Goal: Information Seeking & Learning: Find specific fact

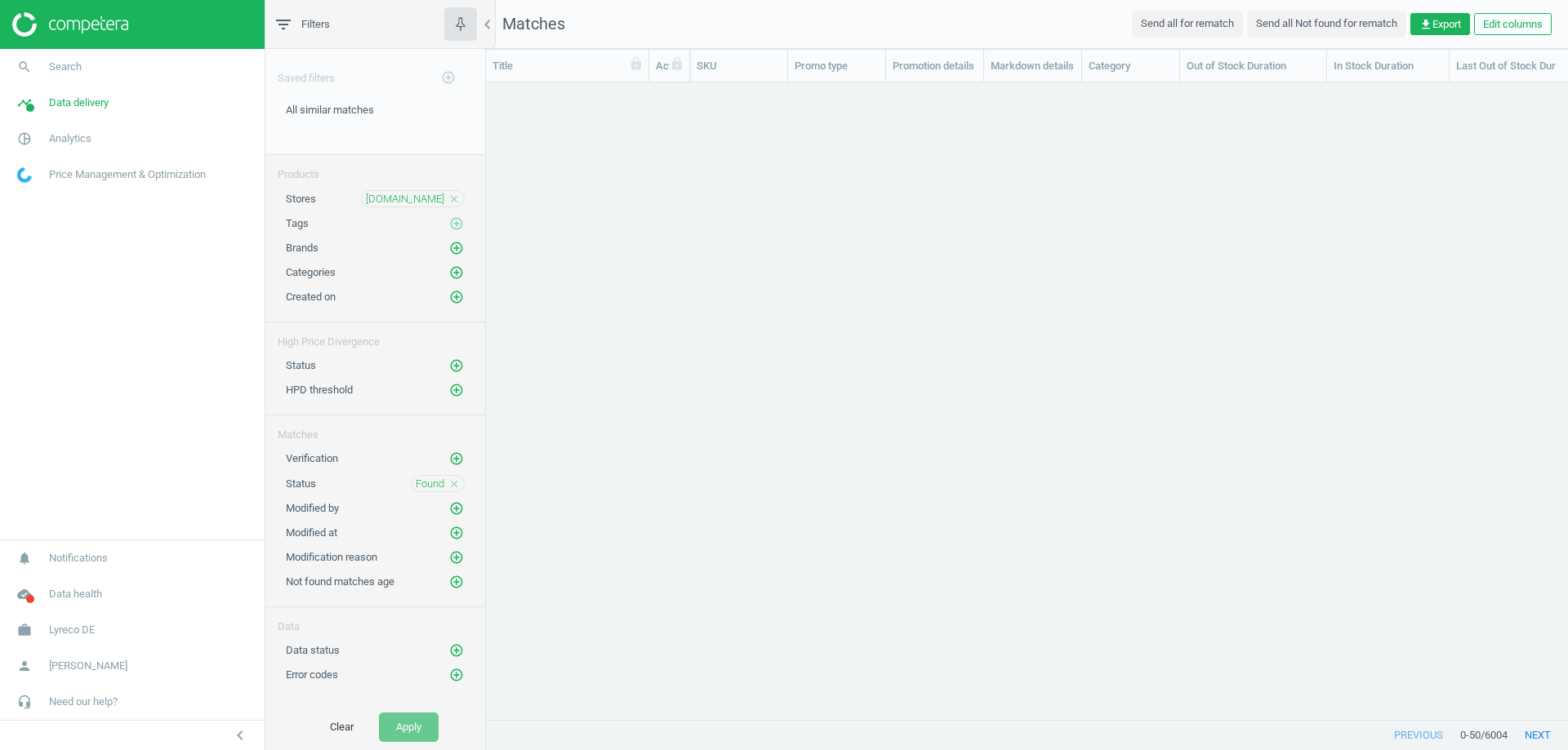
scroll to position [613, 1070]
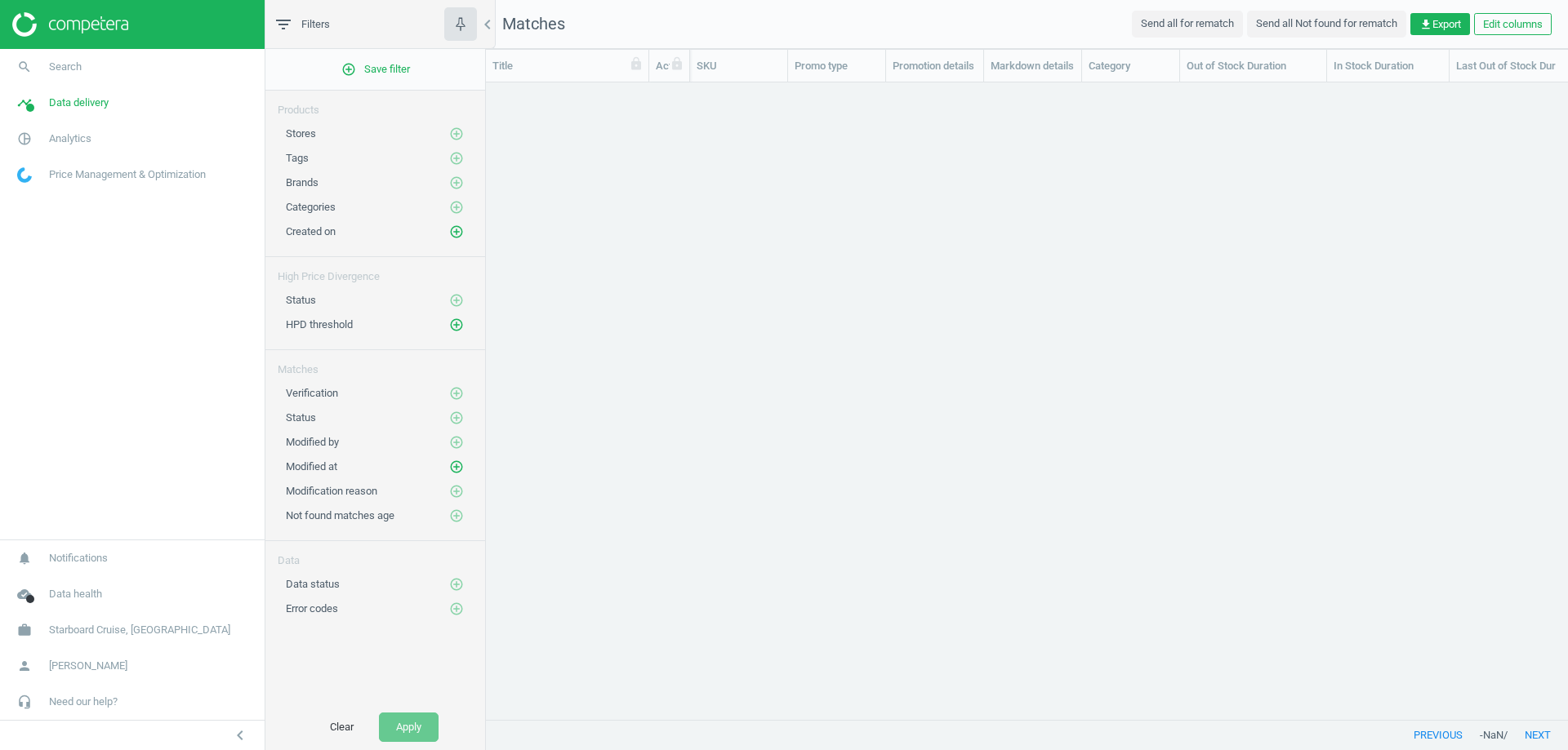
scroll to position [13, 13]
click at [87, 108] on span "Data delivery" at bounding box center [79, 103] width 60 height 15
click at [60, 320] on span "Analytics" at bounding box center [69, 321] width 42 height 15
click at [49, 203] on span "Products" at bounding box center [36, 198] width 38 height 13
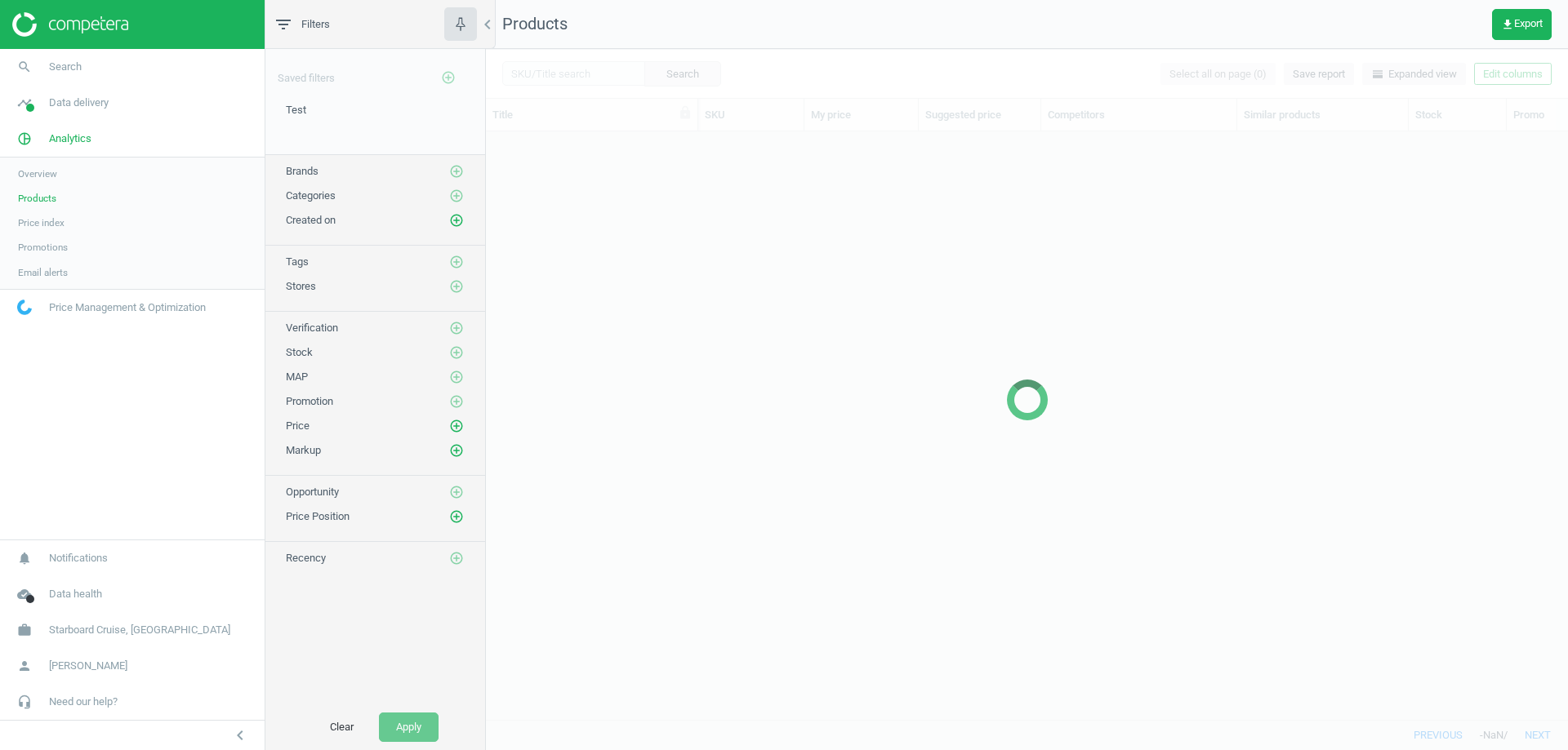
scroll to position [563, 1070]
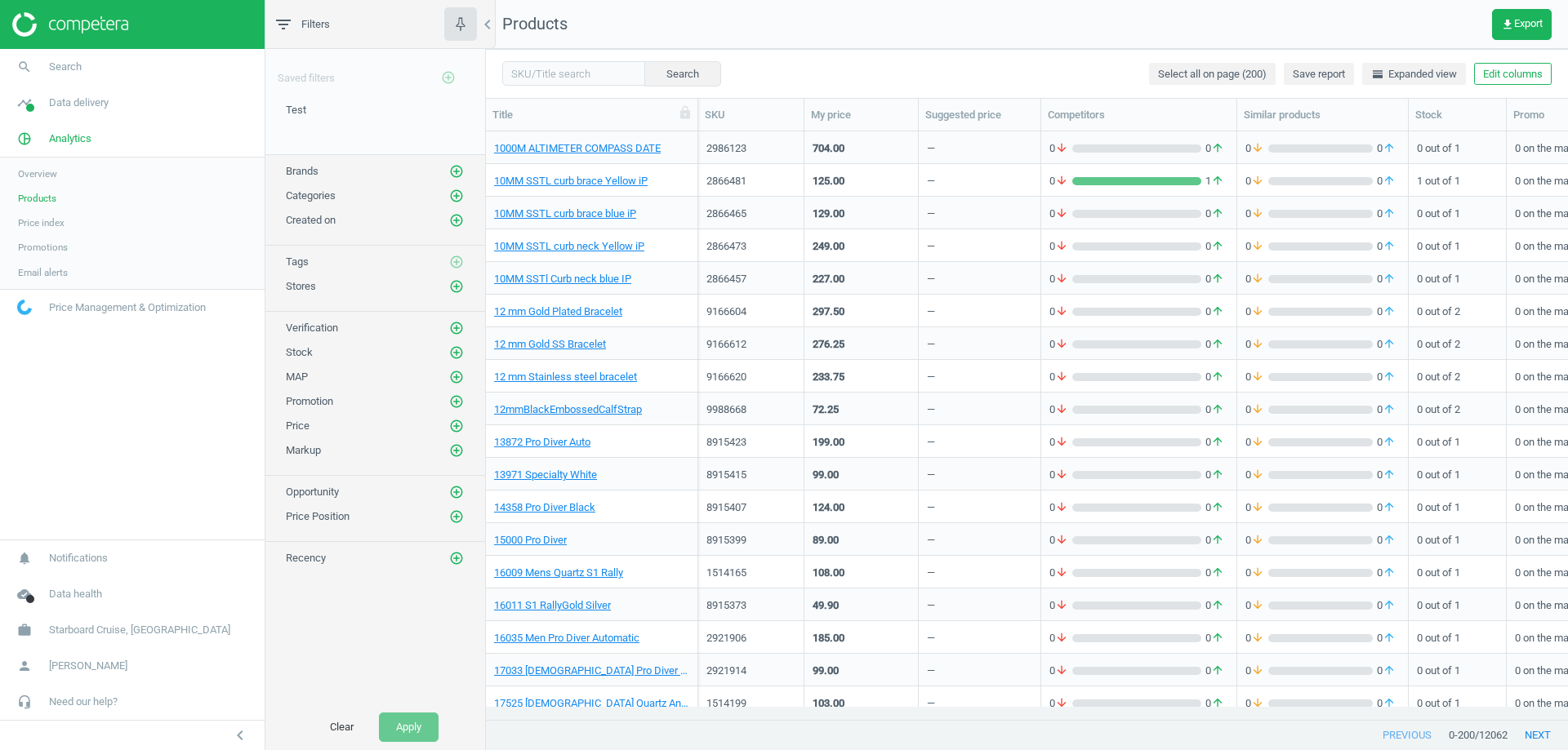
click at [551, 87] on div "Search Select all on page (200) Save report horizontal_split Expanded view Edit…" at bounding box center [1026, 73] width 1082 height 49
click at [553, 76] on input "text" at bounding box center [573, 73] width 143 height 24
paste input "7961303"
type input "7961303"
click at [688, 74] on button "Search" at bounding box center [682, 73] width 77 height 24
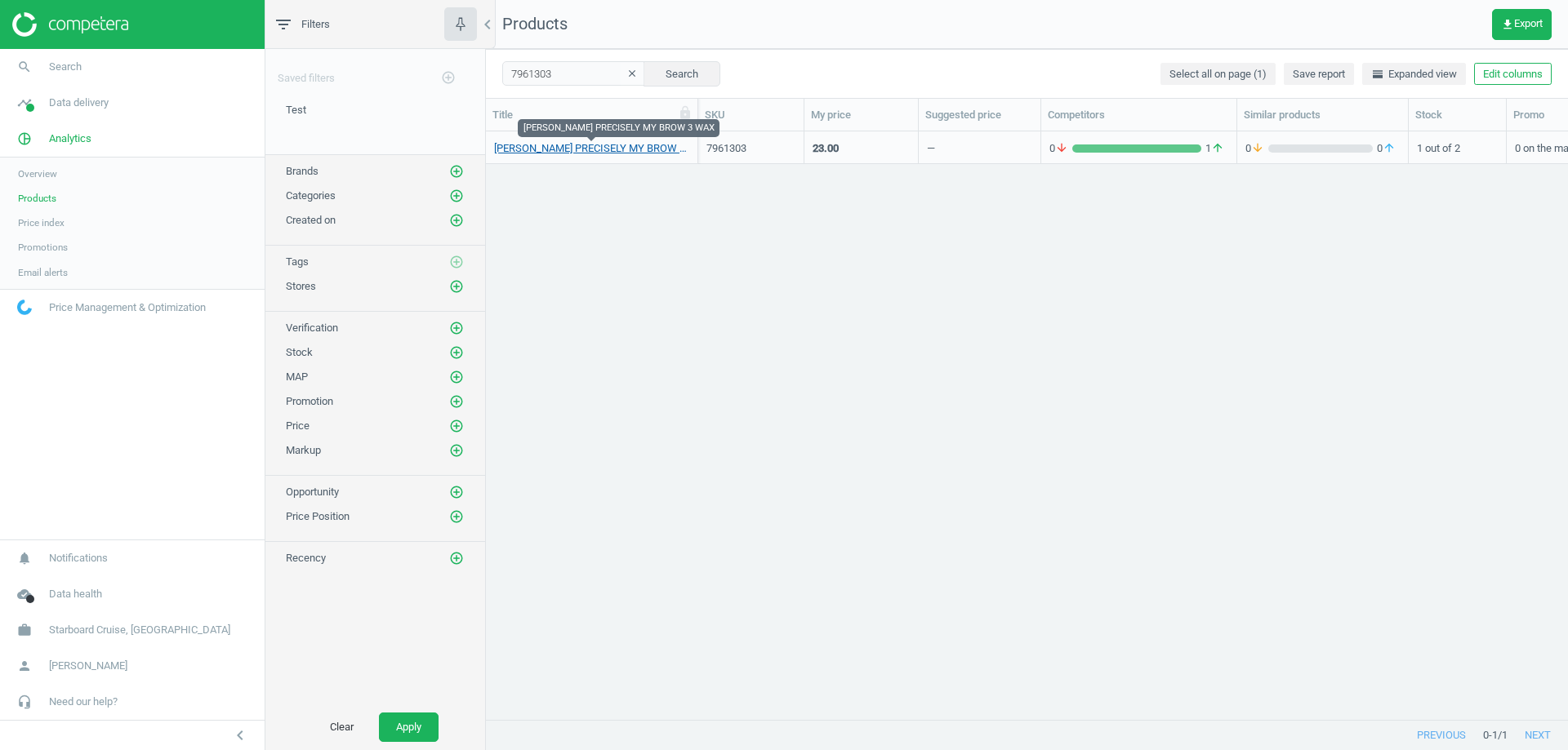
click at [621, 149] on link "BEN PRECISELY MY BROW 3 WAX" at bounding box center [591, 149] width 196 height 15
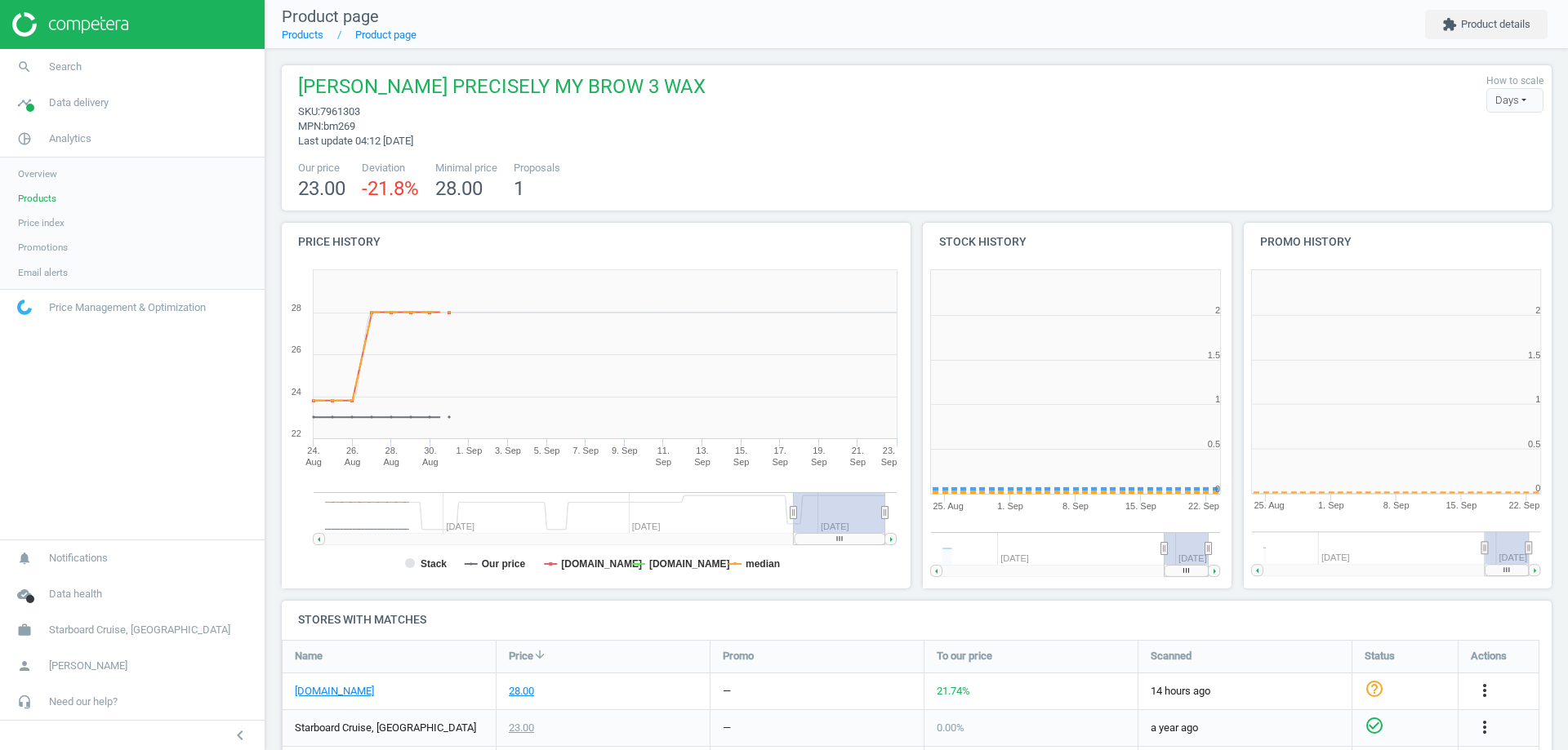
click at [331, 108] on span "7961303" at bounding box center [340, 111] width 40 height 12
click at [337, 130] on span "bm269" at bounding box center [340, 125] width 32 height 12
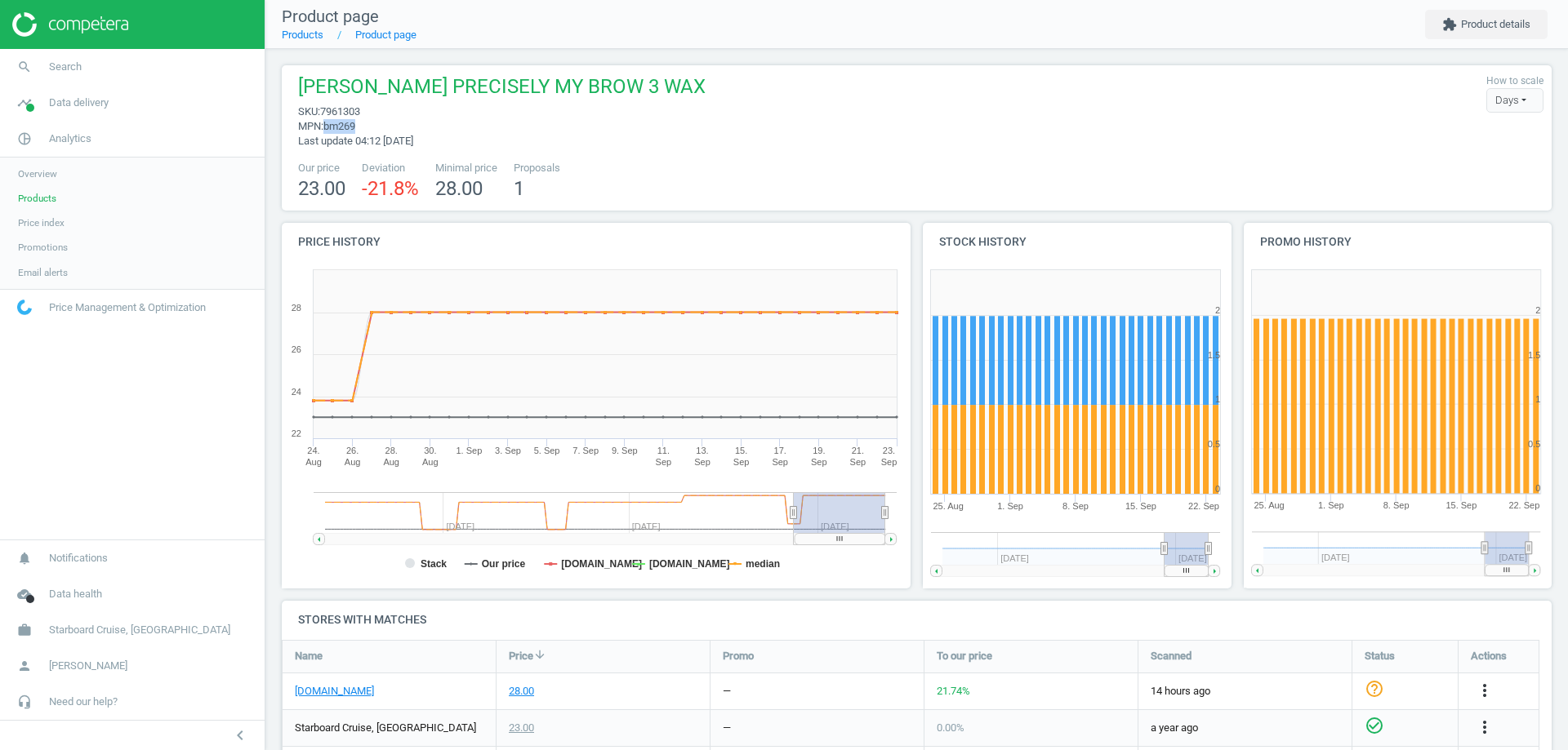
click at [337, 130] on span "bm269" at bounding box center [340, 125] width 32 height 12
